Goal: Register for event/course

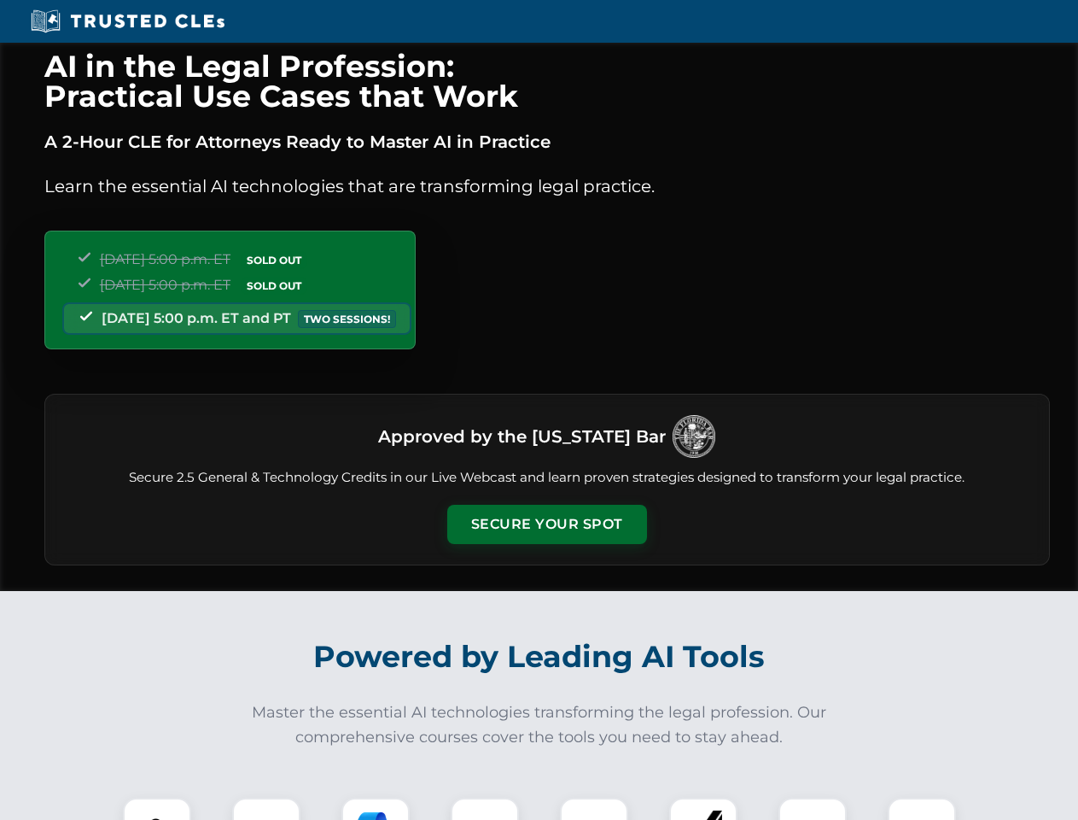
click at [546, 524] on button "Secure Your Spot" at bounding box center [547, 524] width 200 height 39
click at [157, 808] on img at bounding box center [157, 832] width 50 height 50
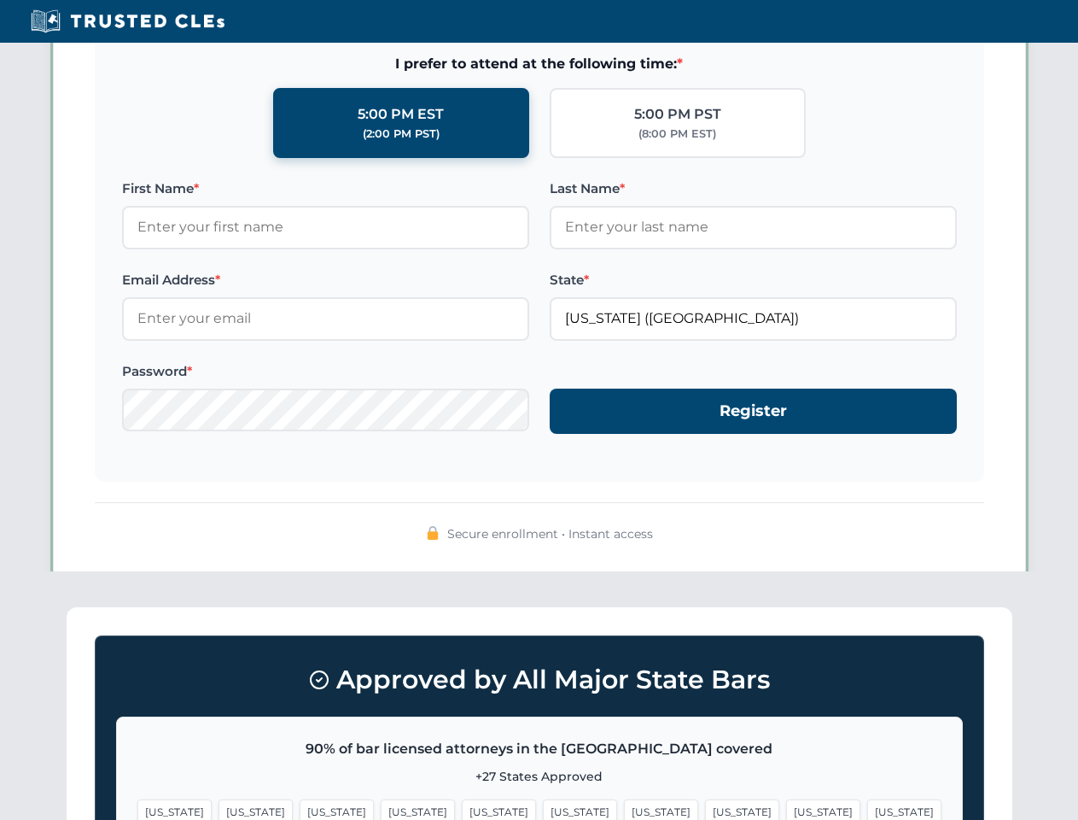
click at [624, 808] on span "[US_STATE]" at bounding box center [661, 811] width 74 height 25
click at [786, 808] on span "[US_STATE]" at bounding box center [823, 811] width 74 height 25
